Goal: Check status: Check status

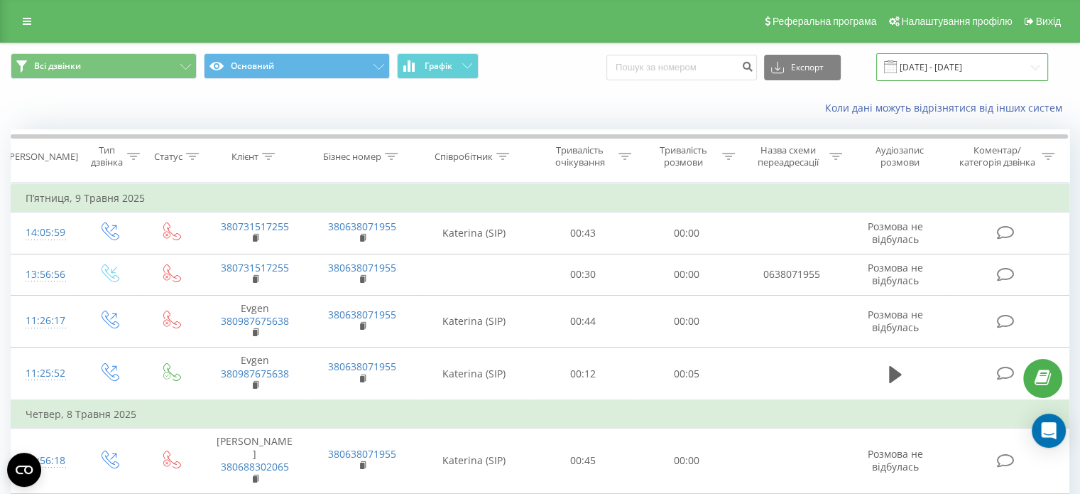
click at [952, 69] on input "[DATE] - [DATE]" at bounding box center [962, 67] width 172 height 28
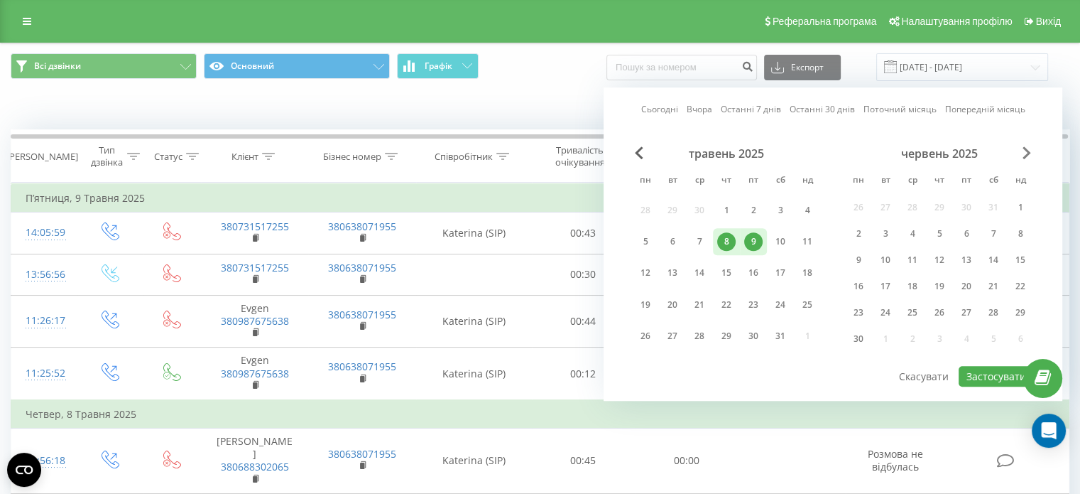
click at [1025, 154] on span "Next Month" at bounding box center [1027, 152] width 9 height 13
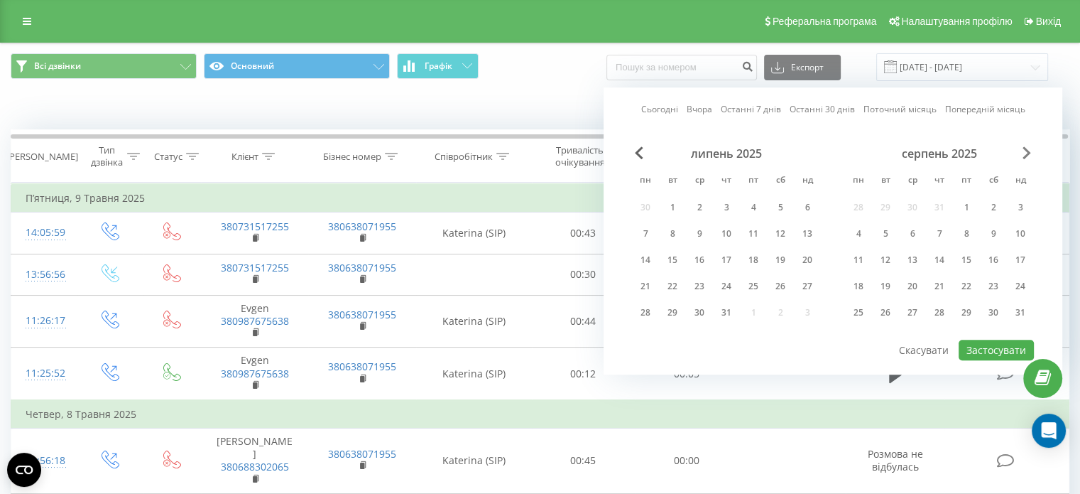
click at [1025, 154] on span "Next Month" at bounding box center [1027, 152] width 9 height 13
click at [989, 263] on div "20" at bounding box center [993, 260] width 18 height 18
click at [858, 283] on div "22" at bounding box center [858, 286] width 18 height 18
click at [977, 344] on button "Застосувати" at bounding box center [996, 349] width 75 height 21
type input "[DATE] - [DATE]"
